Goal: Task Accomplishment & Management: Use online tool/utility

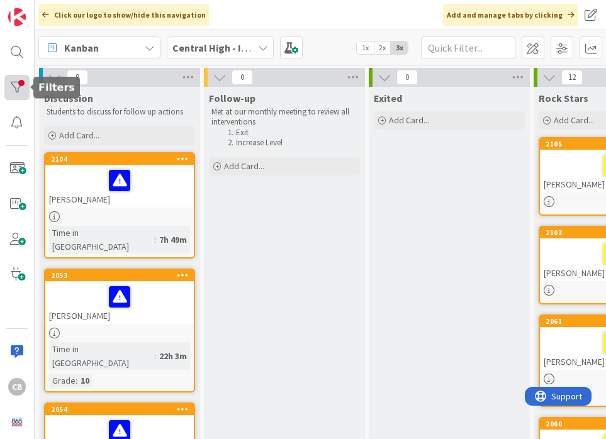
click at [15, 82] on div at bounding box center [16, 87] width 25 height 25
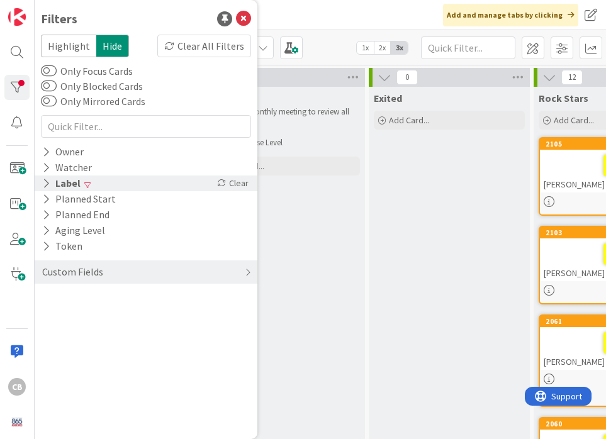
click at [59, 185] on div "Label" at bounding box center [61, 183] width 41 height 16
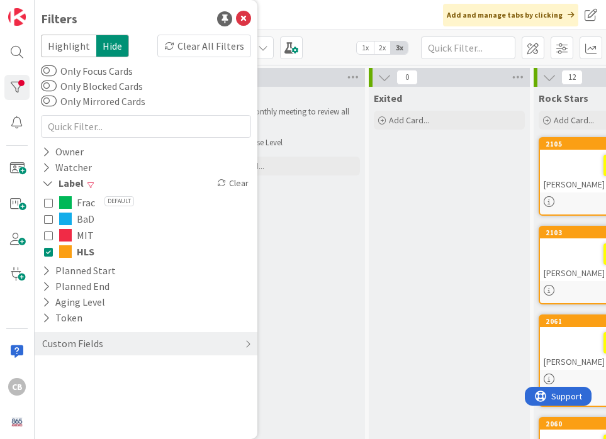
click at [46, 252] on icon at bounding box center [48, 251] width 9 height 9
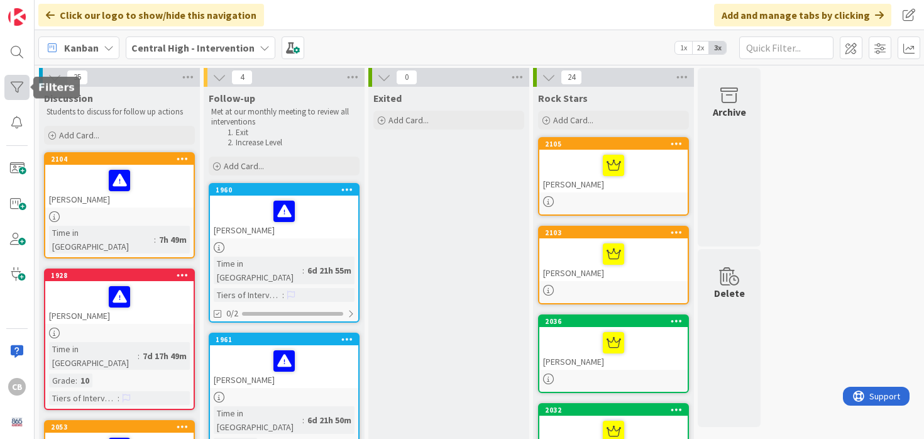
click at [13, 82] on div at bounding box center [16, 87] width 25 height 25
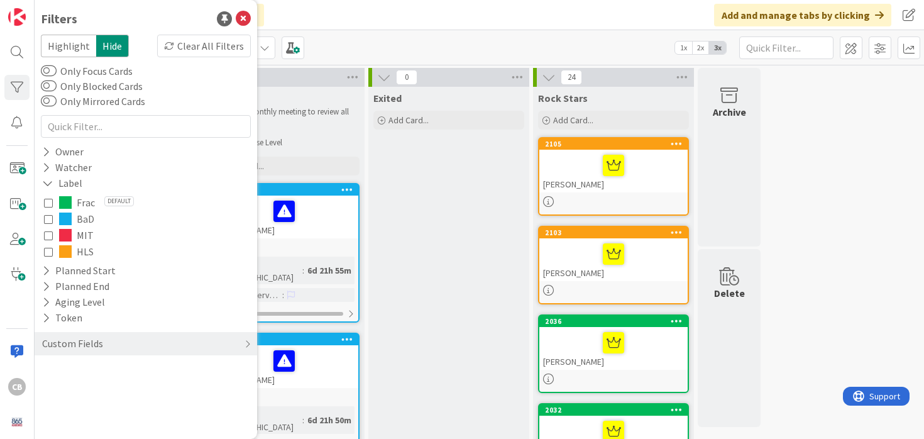
click at [43, 256] on div "Frac Default BaD MIT HLS" at bounding box center [146, 227] width 210 height 72
click at [48, 254] on icon at bounding box center [48, 251] width 9 height 9
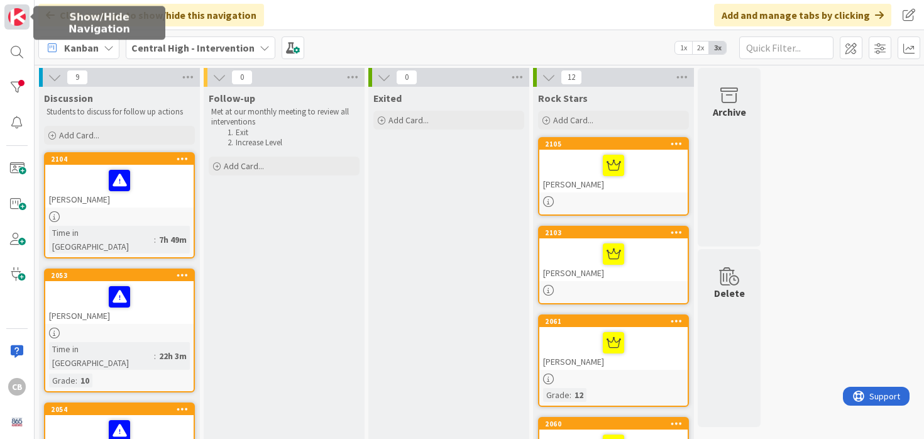
click at [20, 20] on img at bounding box center [17, 17] width 18 height 18
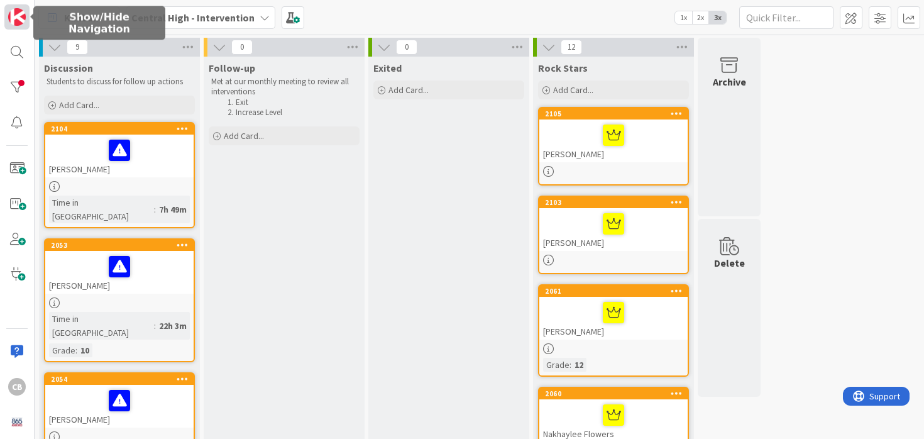
click at [20, 20] on img at bounding box center [17, 17] width 18 height 18
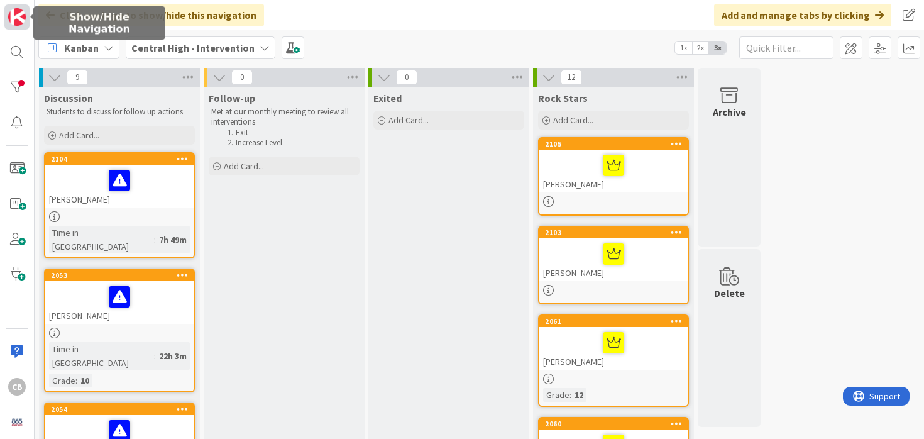
click at [20, 20] on img at bounding box center [17, 17] width 18 height 18
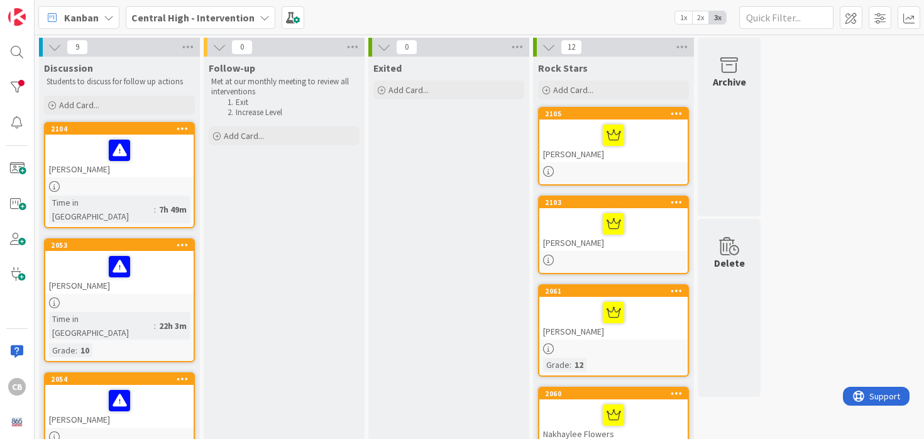
click at [605, 18] on span "2x" at bounding box center [700, 17] width 17 height 13
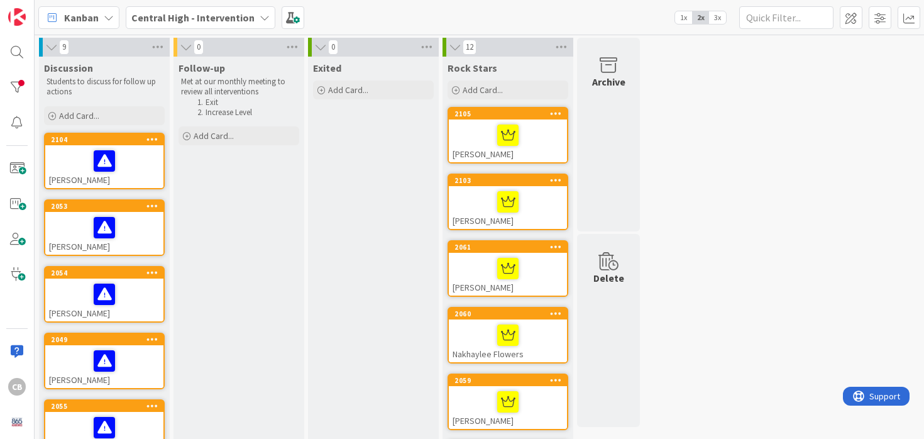
click at [605, 15] on span "3x" at bounding box center [717, 17] width 17 height 13
